Goal: Information Seeking & Learning: Learn about a topic

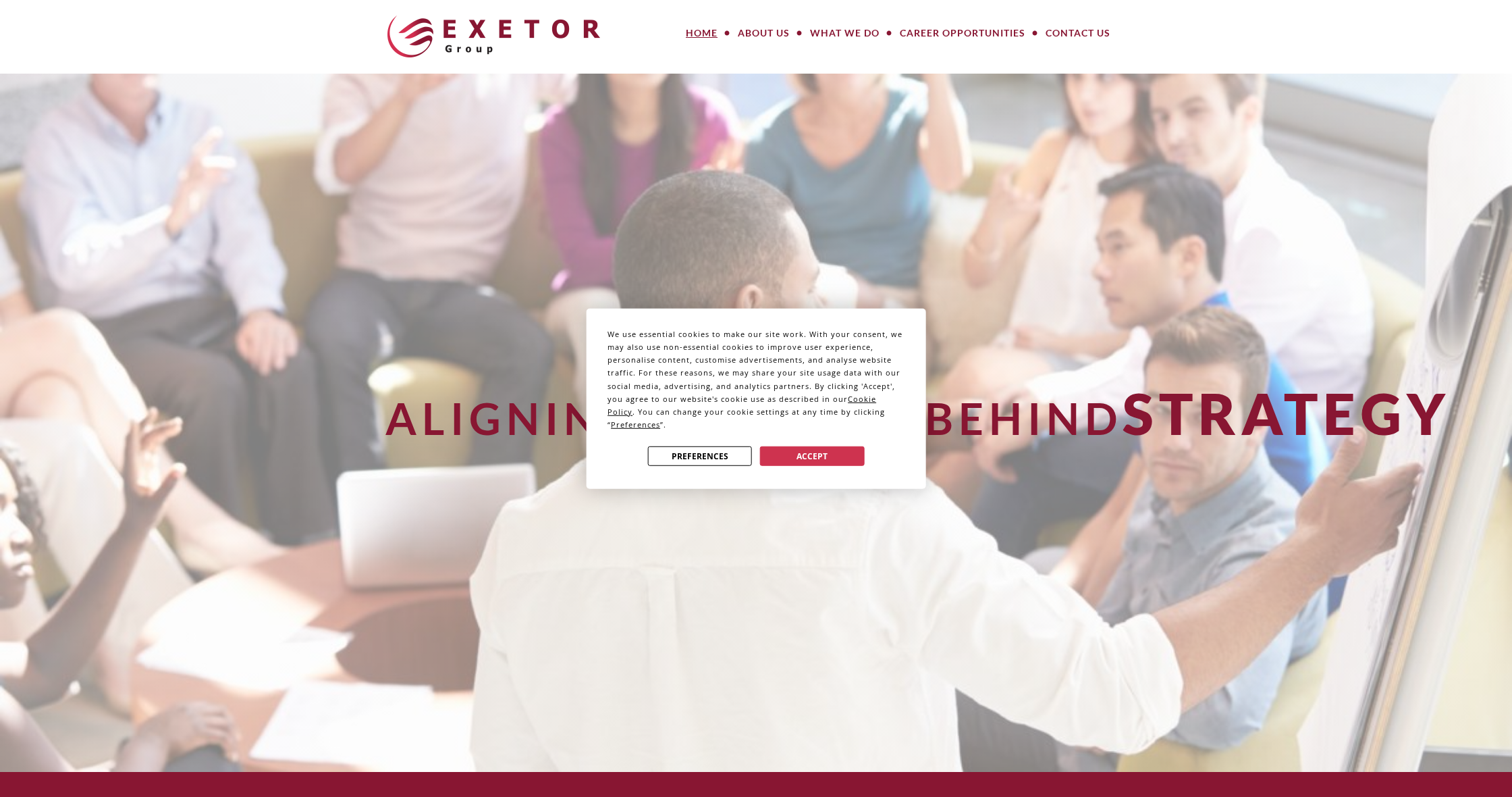
click at [837, 458] on button "Accept" at bounding box center [812, 456] width 104 height 20
click at [1122, 447] on span "Strategy" at bounding box center [1286, 412] width 328 height 68
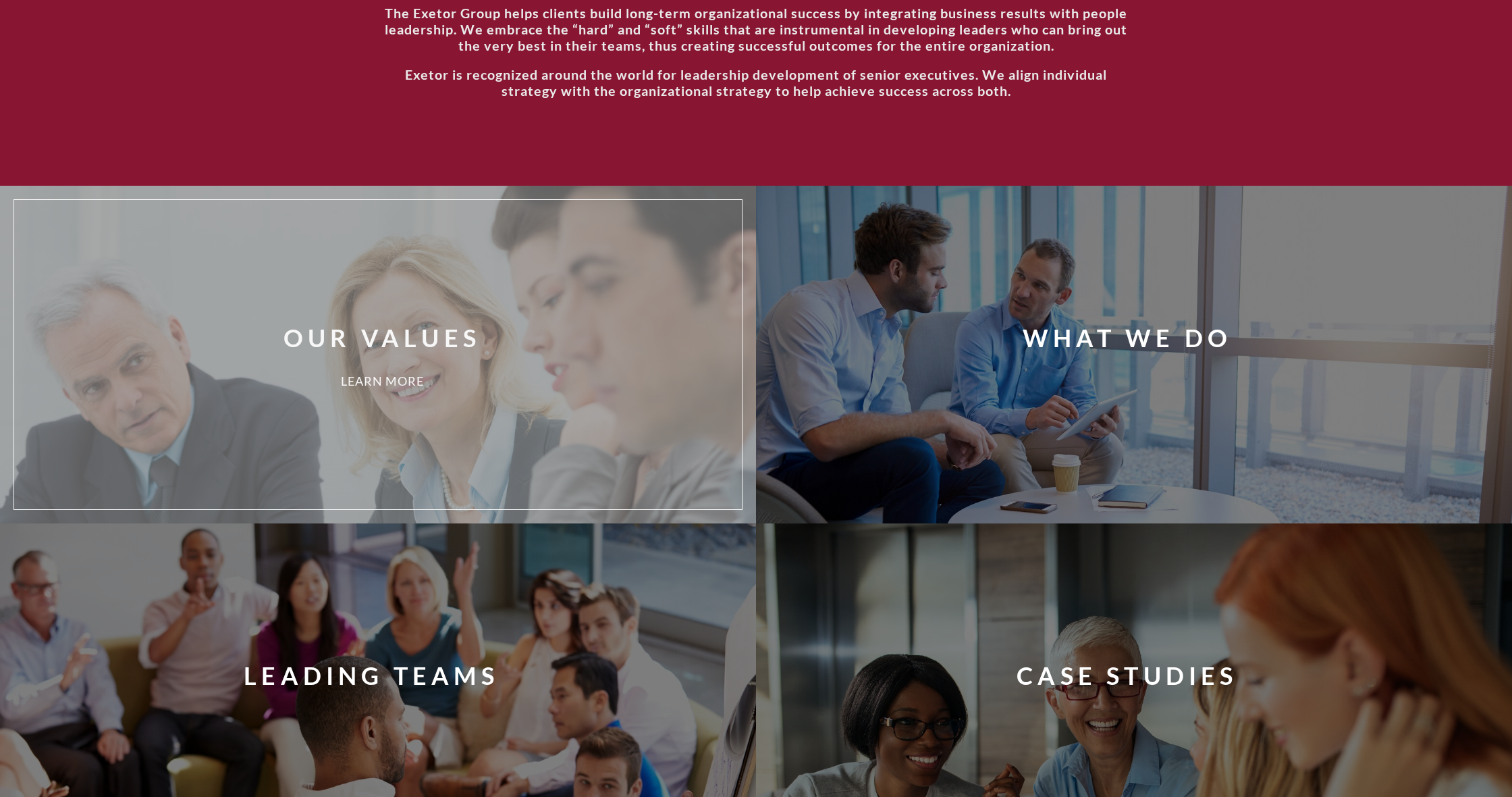
scroll to position [947, 0]
click at [420, 359] on div "Our Values Learn More" at bounding box center [398, 353] width 741 height 289
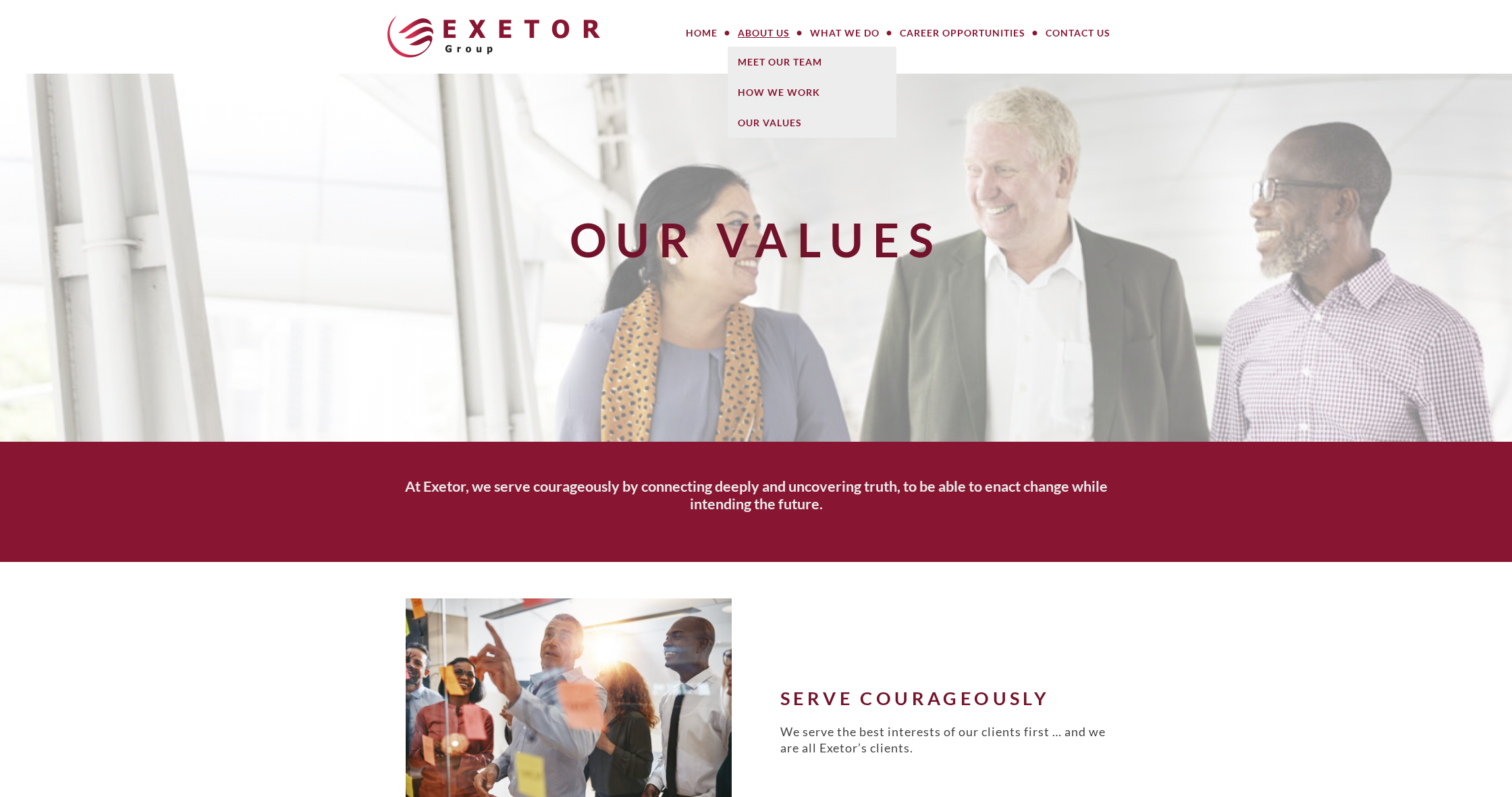
click at [766, 34] on link "About Us" at bounding box center [763, 34] width 72 height 27
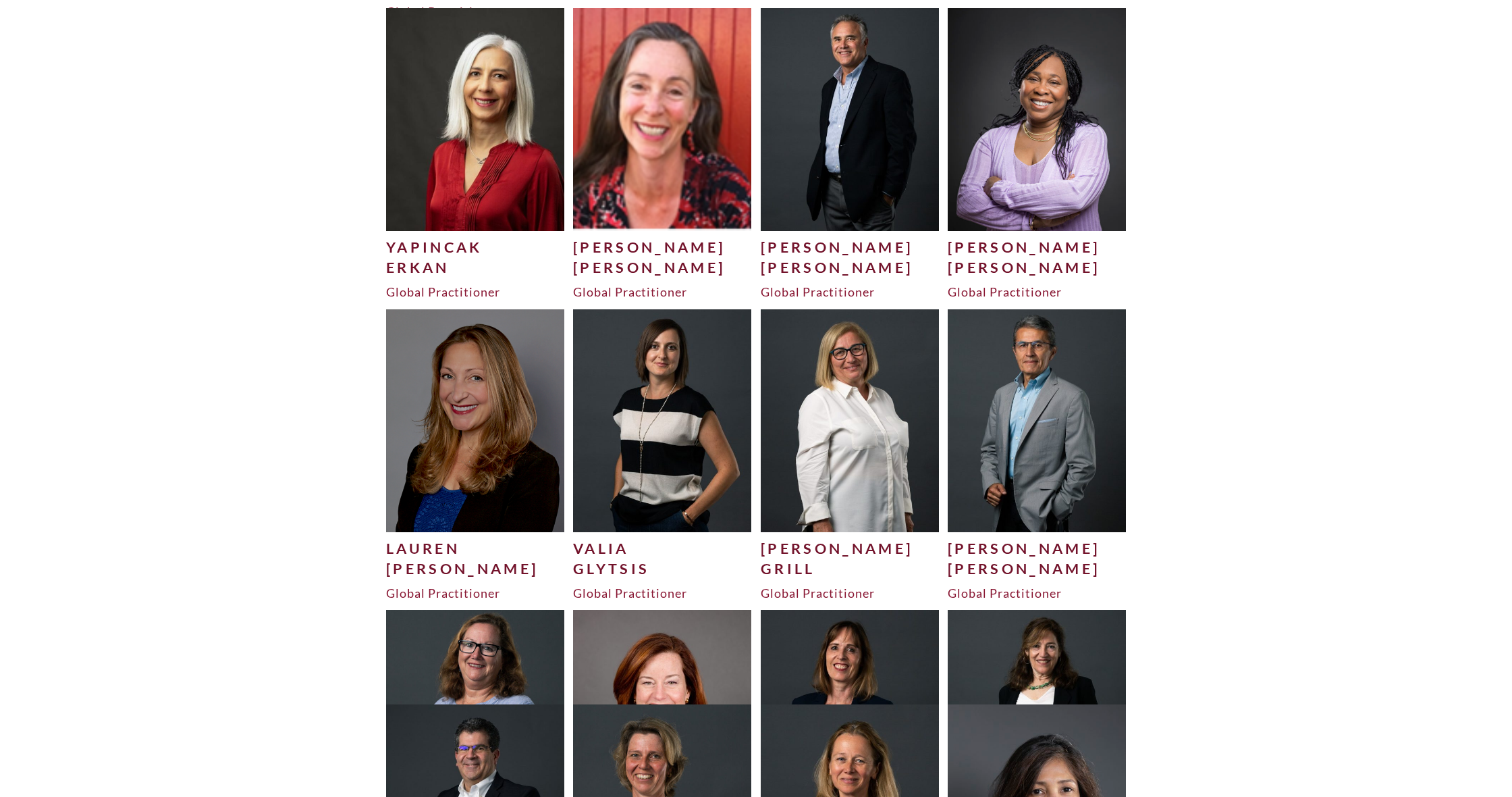
scroll to position [1845, 0]
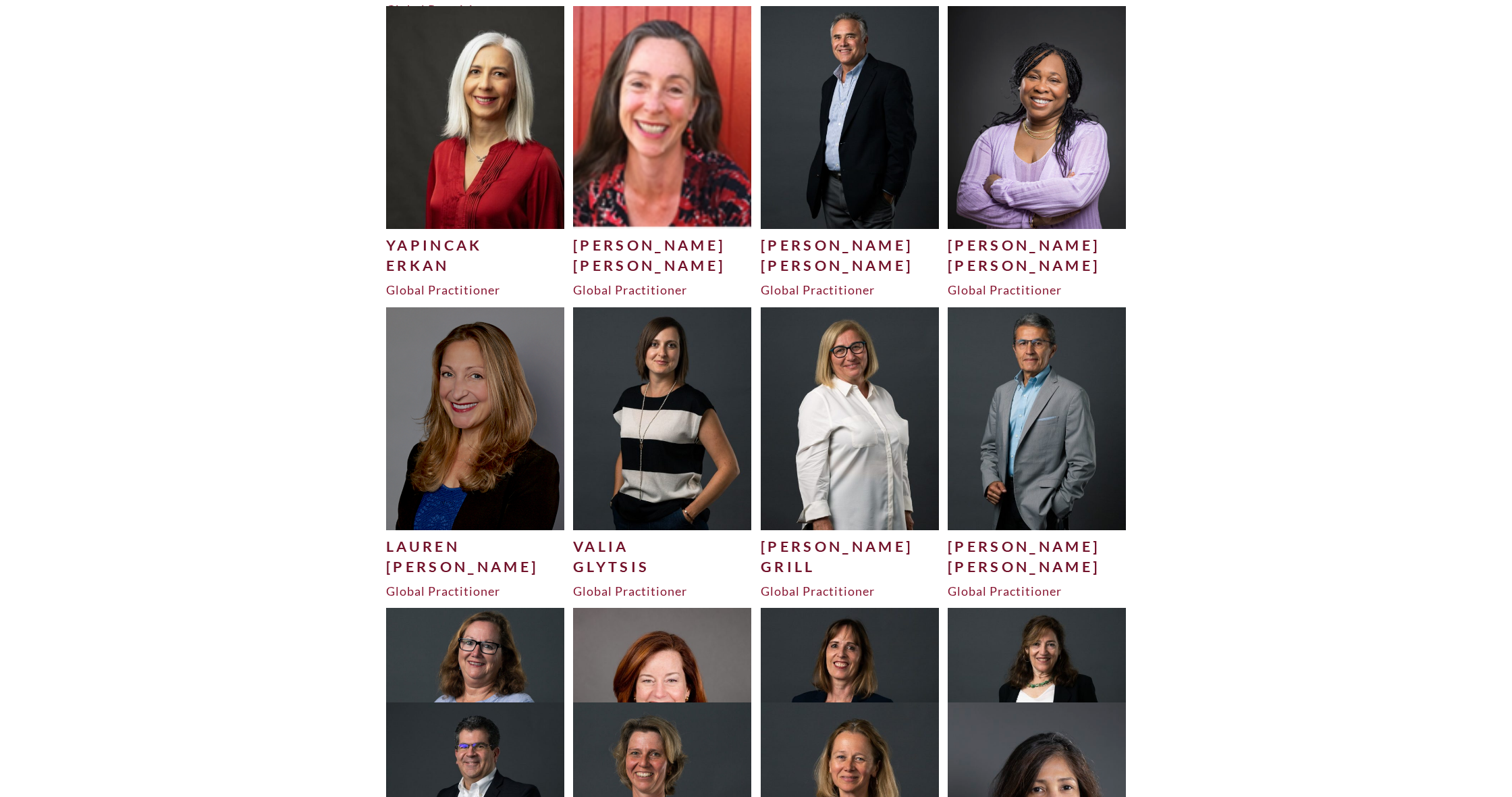
click at [409, 644] on img at bounding box center [475, 719] width 178 height 222
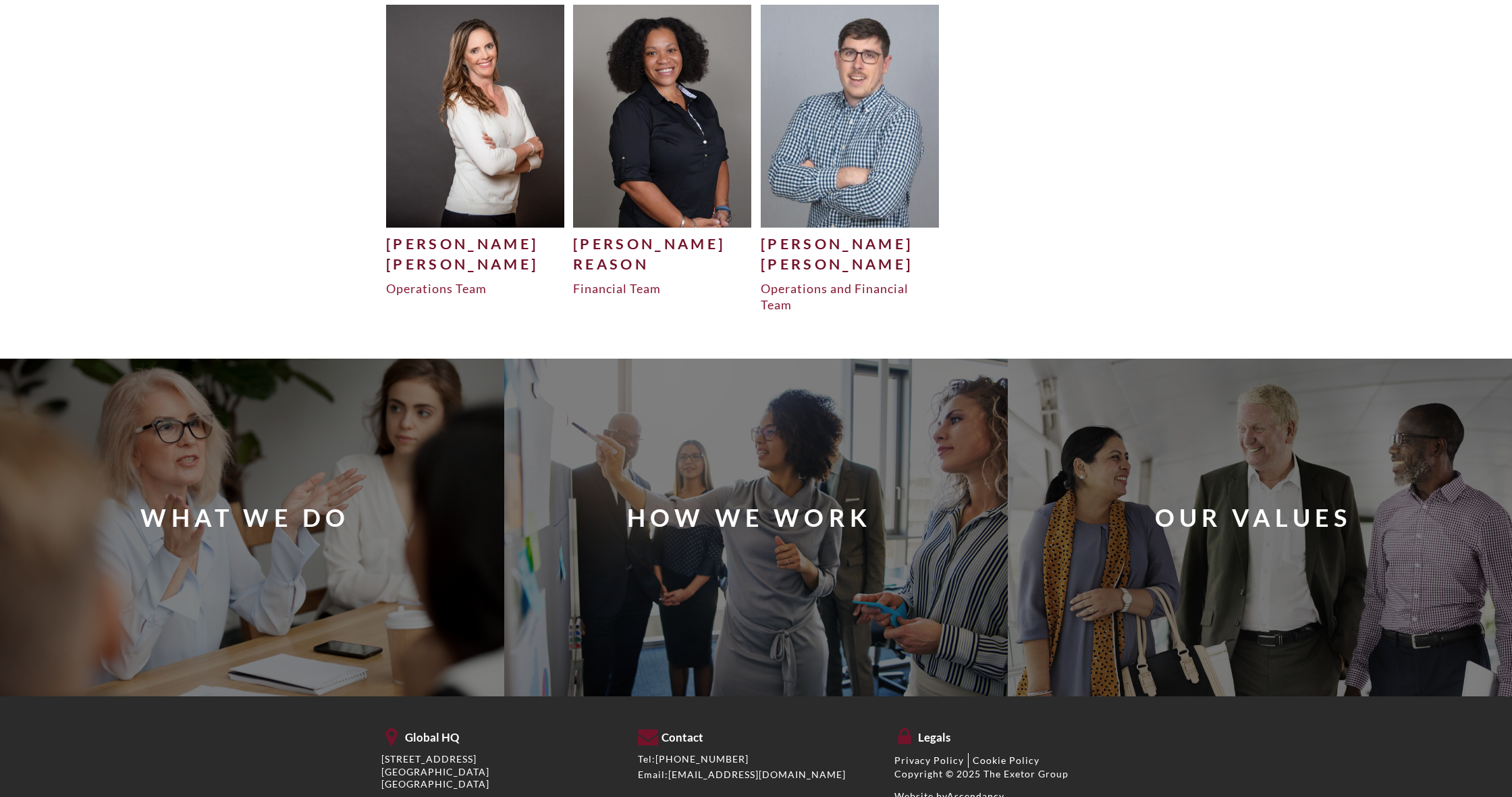
scroll to position [4554, 0]
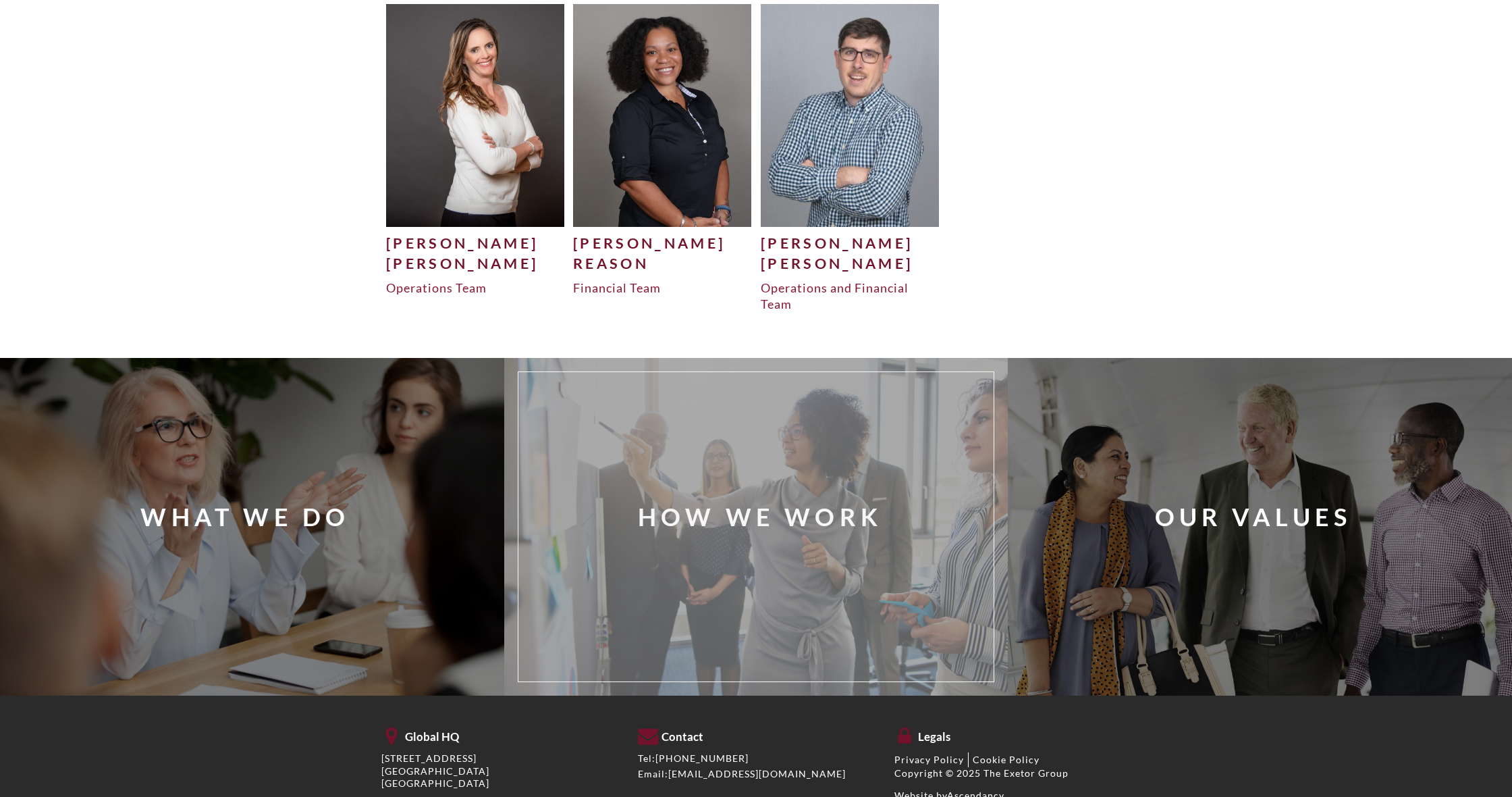
click at [589, 537] on div "How We Work" at bounding box center [776, 527] width 496 height 289
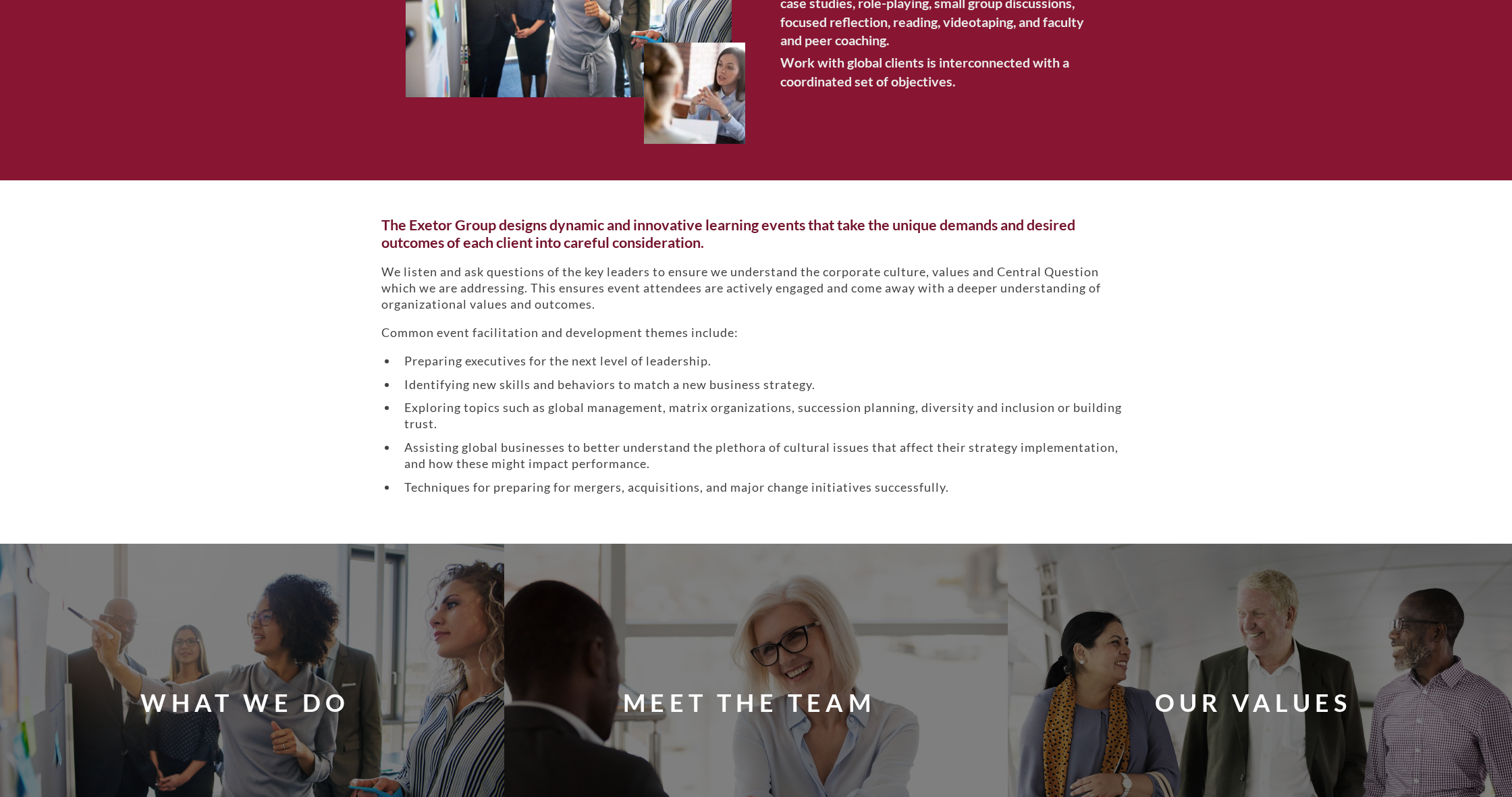
scroll to position [892, 0]
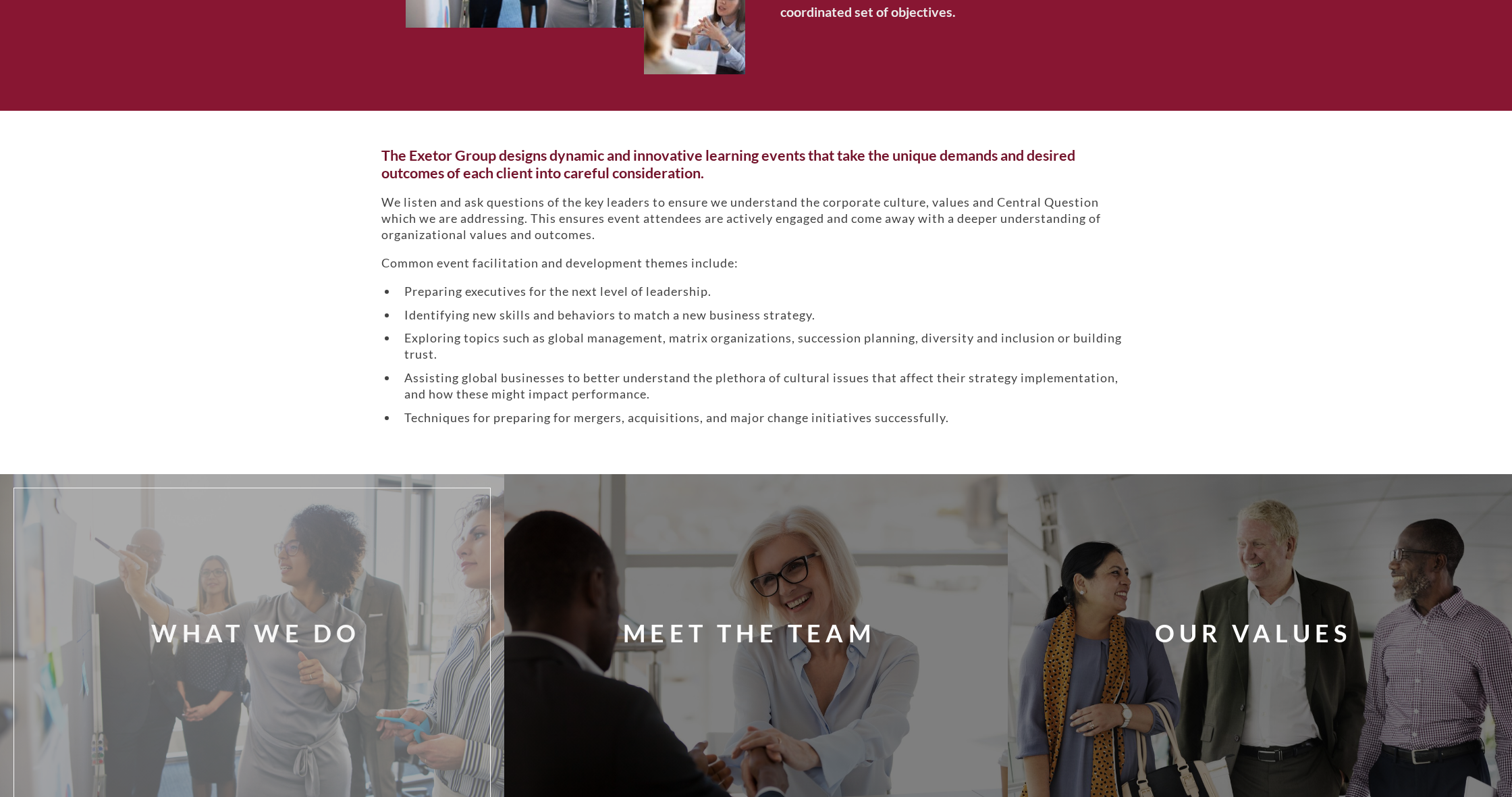
click at [321, 486] on div "What We Do" at bounding box center [272, 643] width 544 height 338
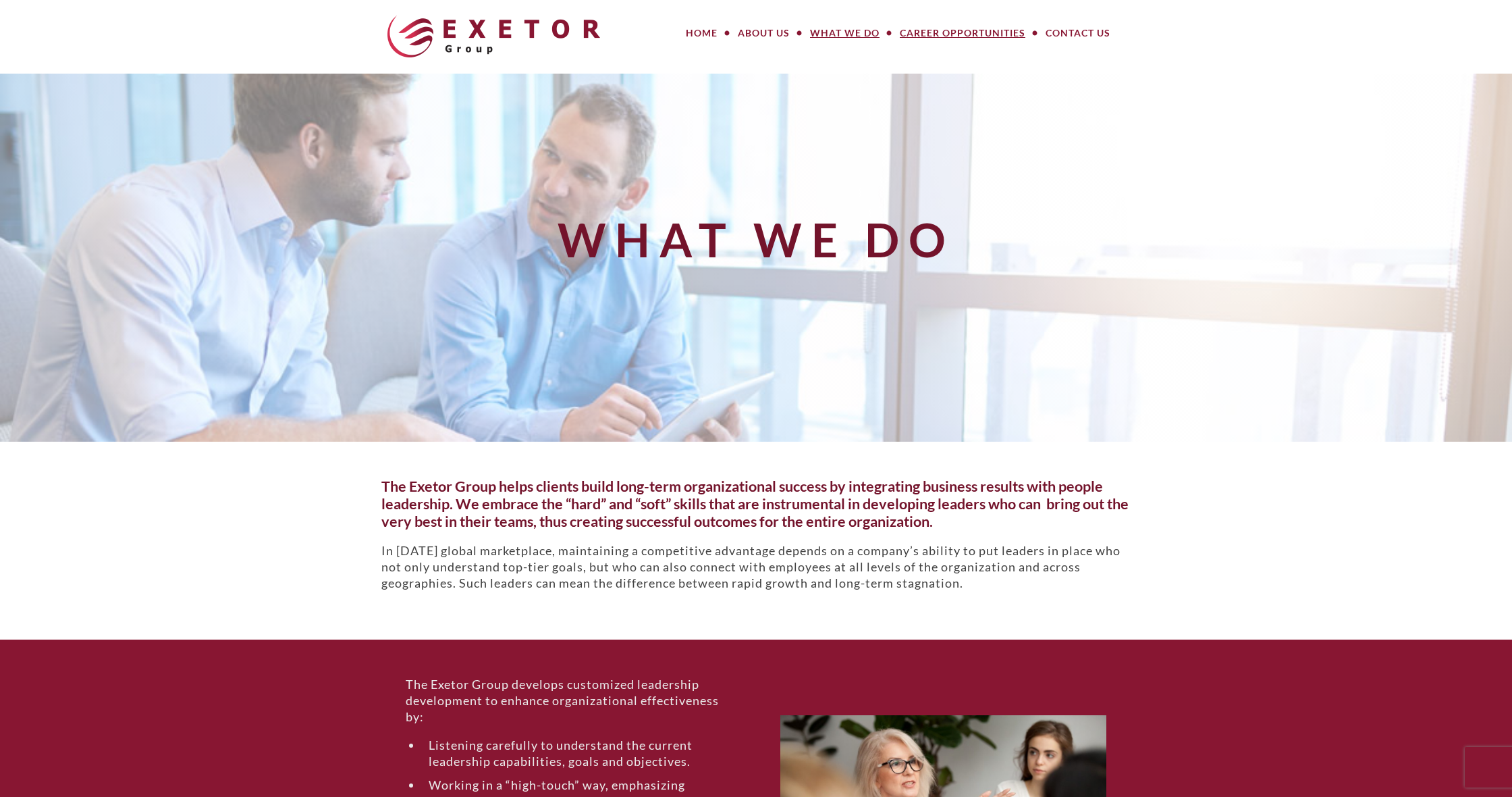
click at [933, 26] on link "Career Opportunities" at bounding box center [962, 34] width 146 height 27
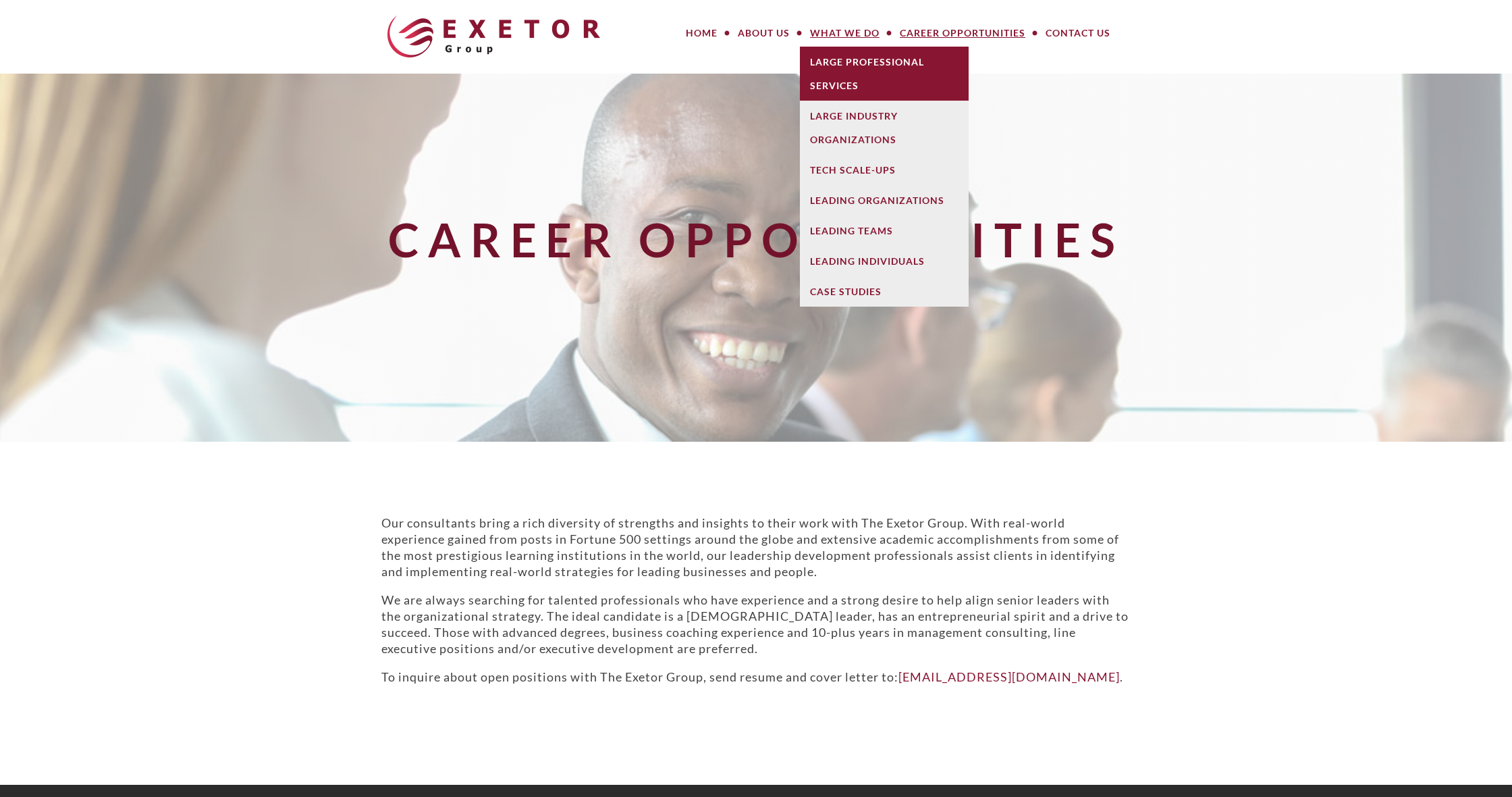
click at [852, 90] on link "Large Professional Services" at bounding box center [884, 73] width 168 height 54
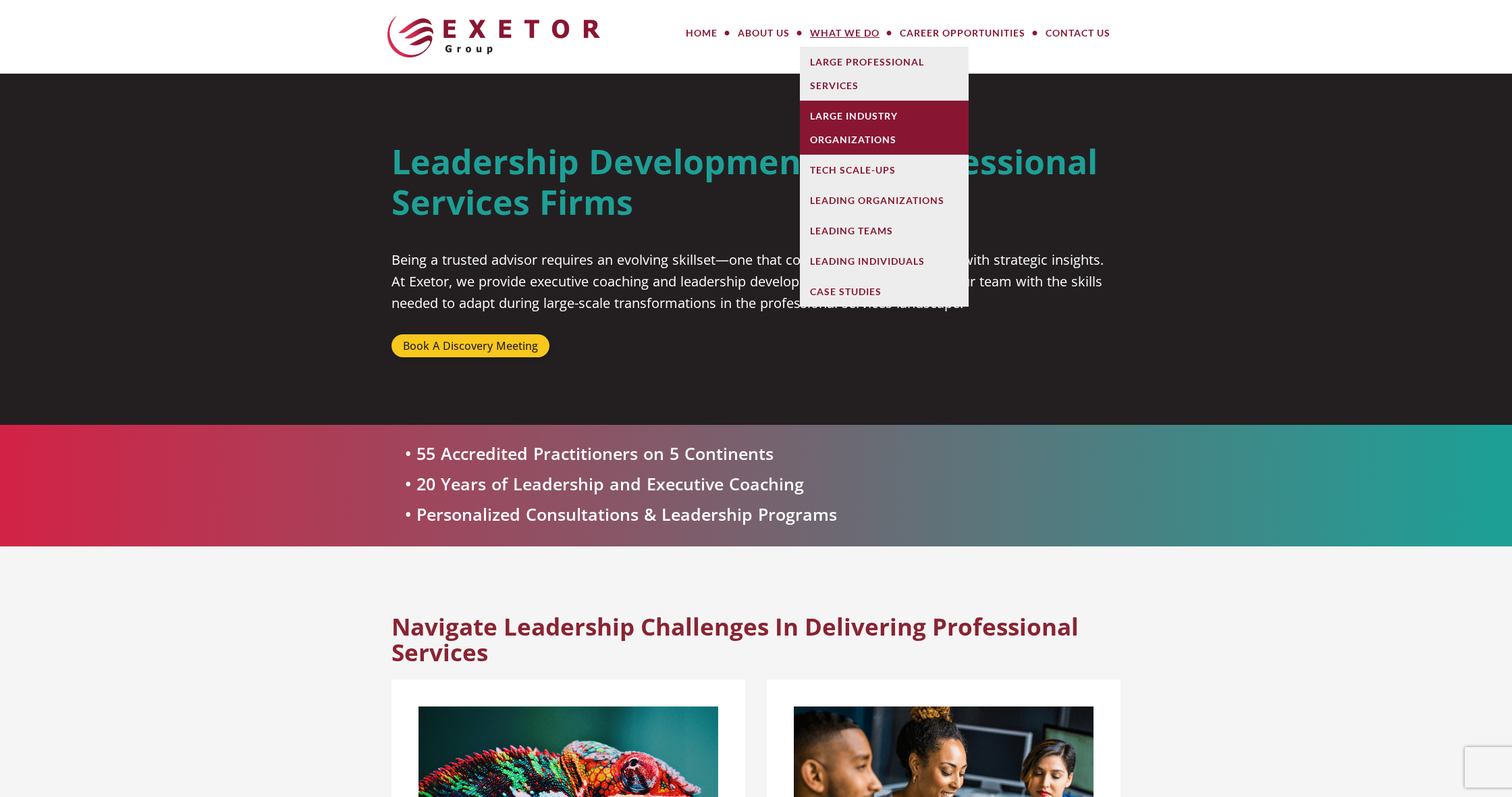
click at [871, 109] on link "Large Industry Organizations" at bounding box center [884, 128] width 168 height 54
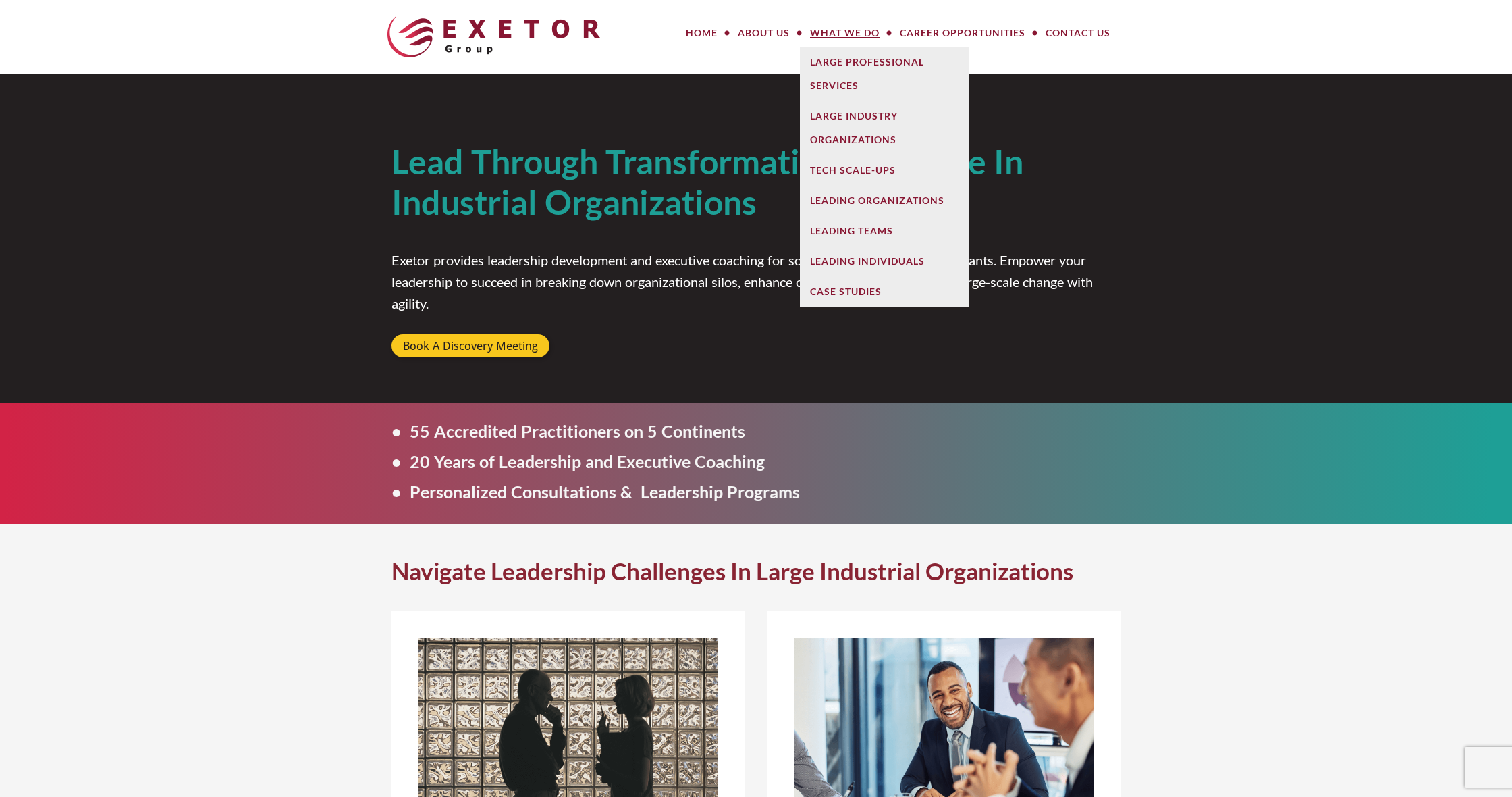
click at [855, 33] on link "What We Do" at bounding box center [845, 34] width 89 height 27
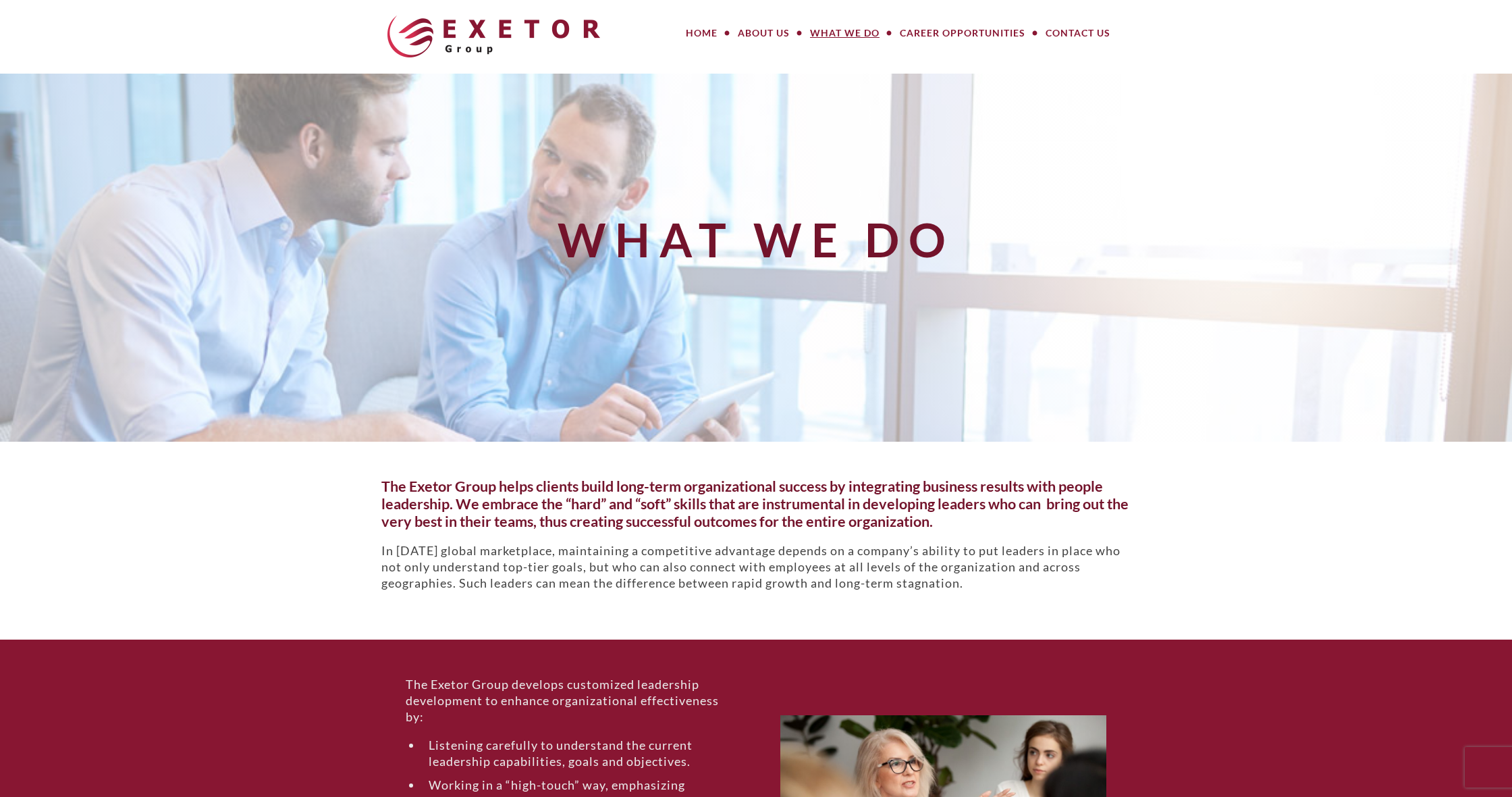
click at [845, 164] on div "What We Do" at bounding box center [756, 257] width 766 height 344
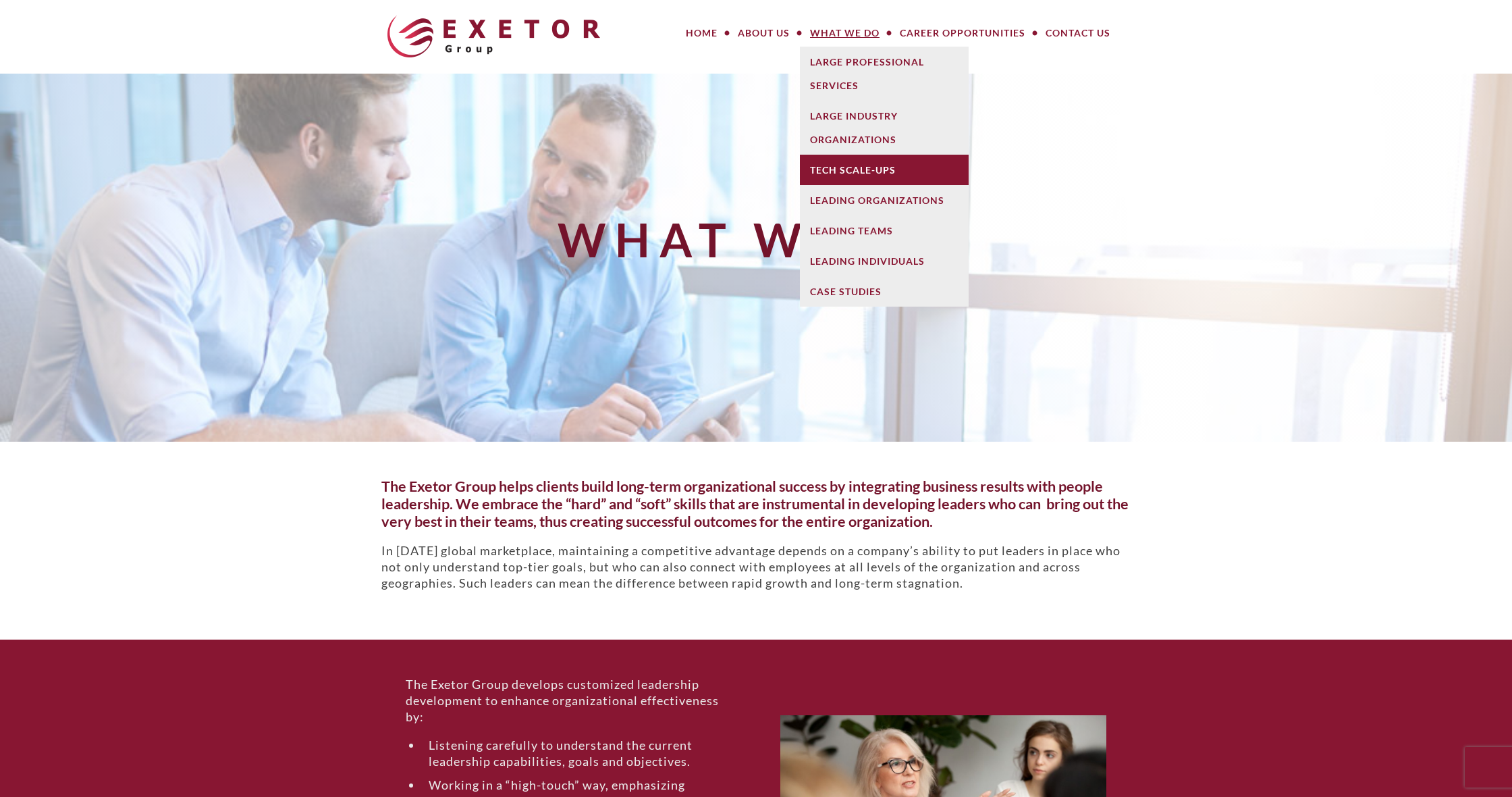
click at [847, 166] on link "Tech Scale-Ups" at bounding box center [884, 170] width 168 height 30
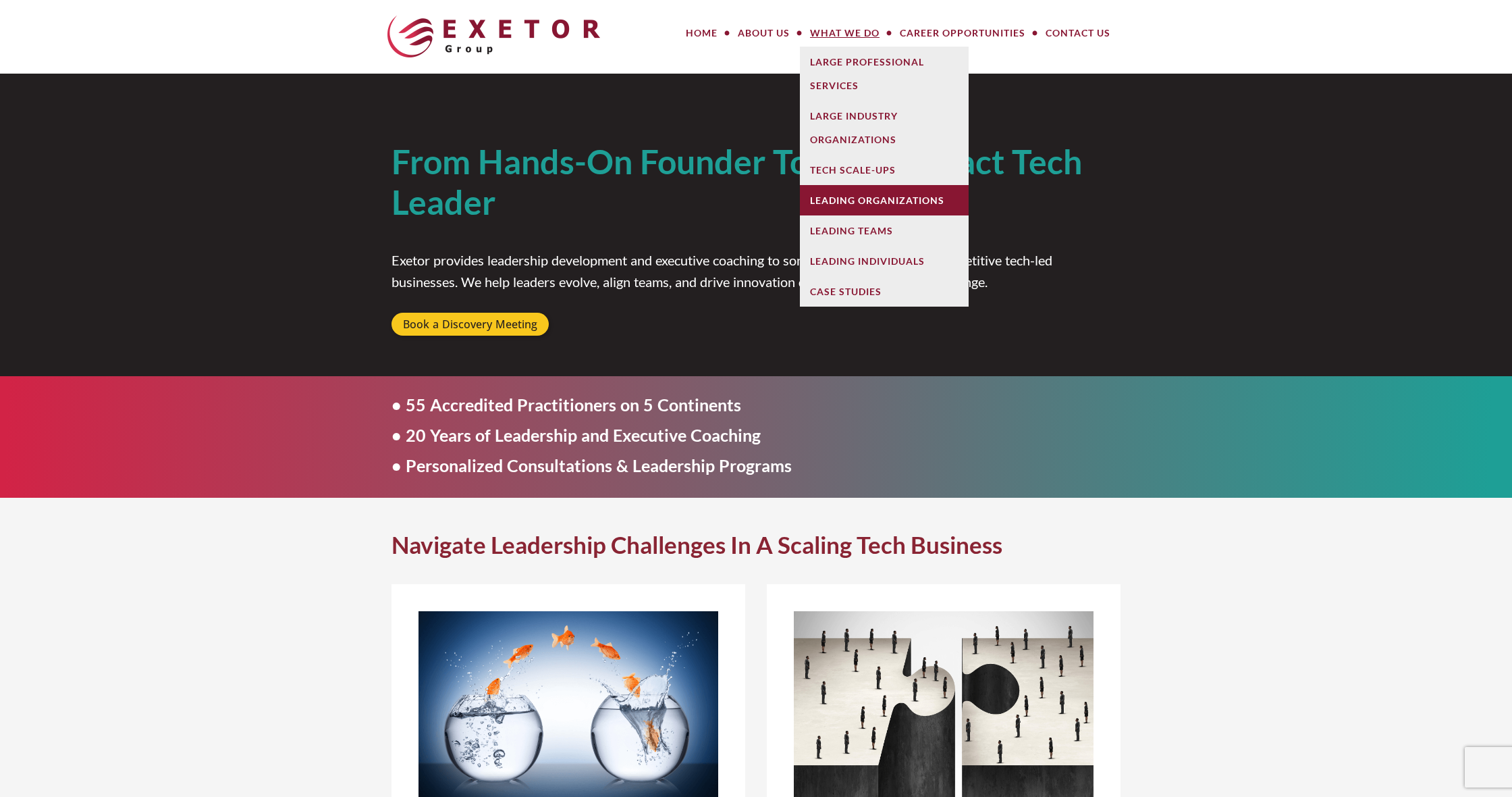
click at [844, 200] on link "Leading Organizations" at bounding box center [884, 200] width 168 height 30
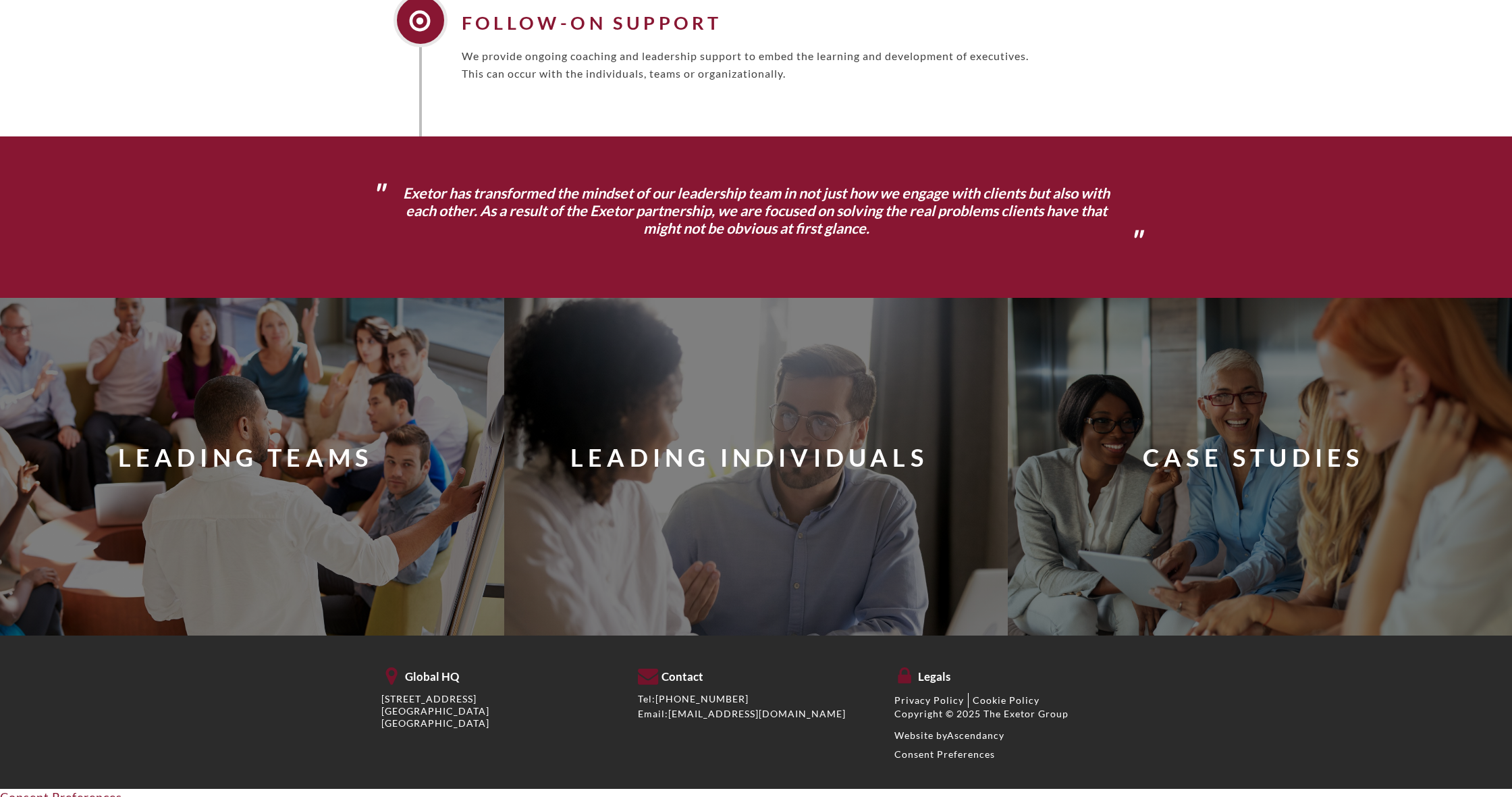
scroll to position [1279, 0]
